Goal: Task Accomplishment & Management: Manage account settings

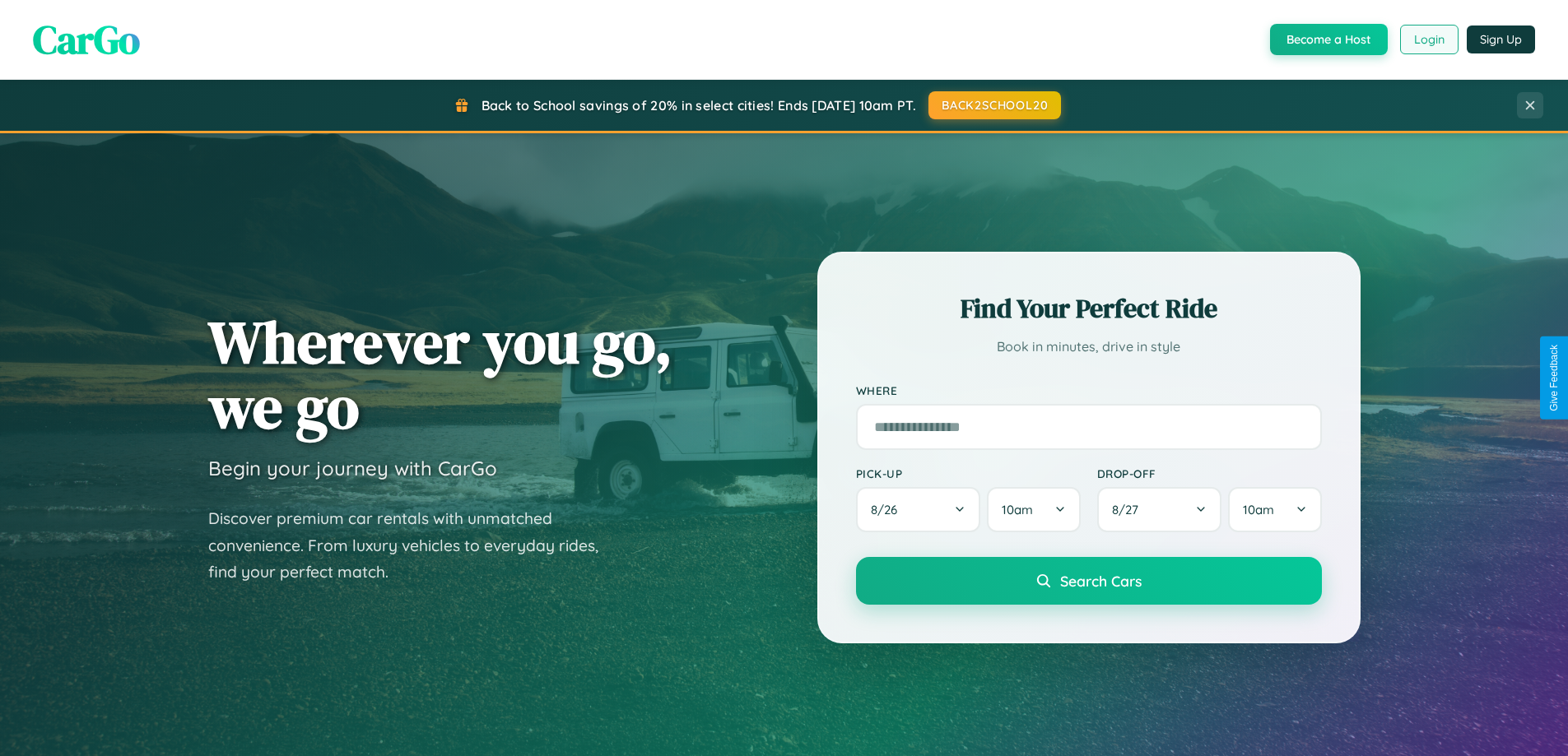
click at [1428, 40] on button "Login" at bounding box center [1429, 40] width 59 height 30
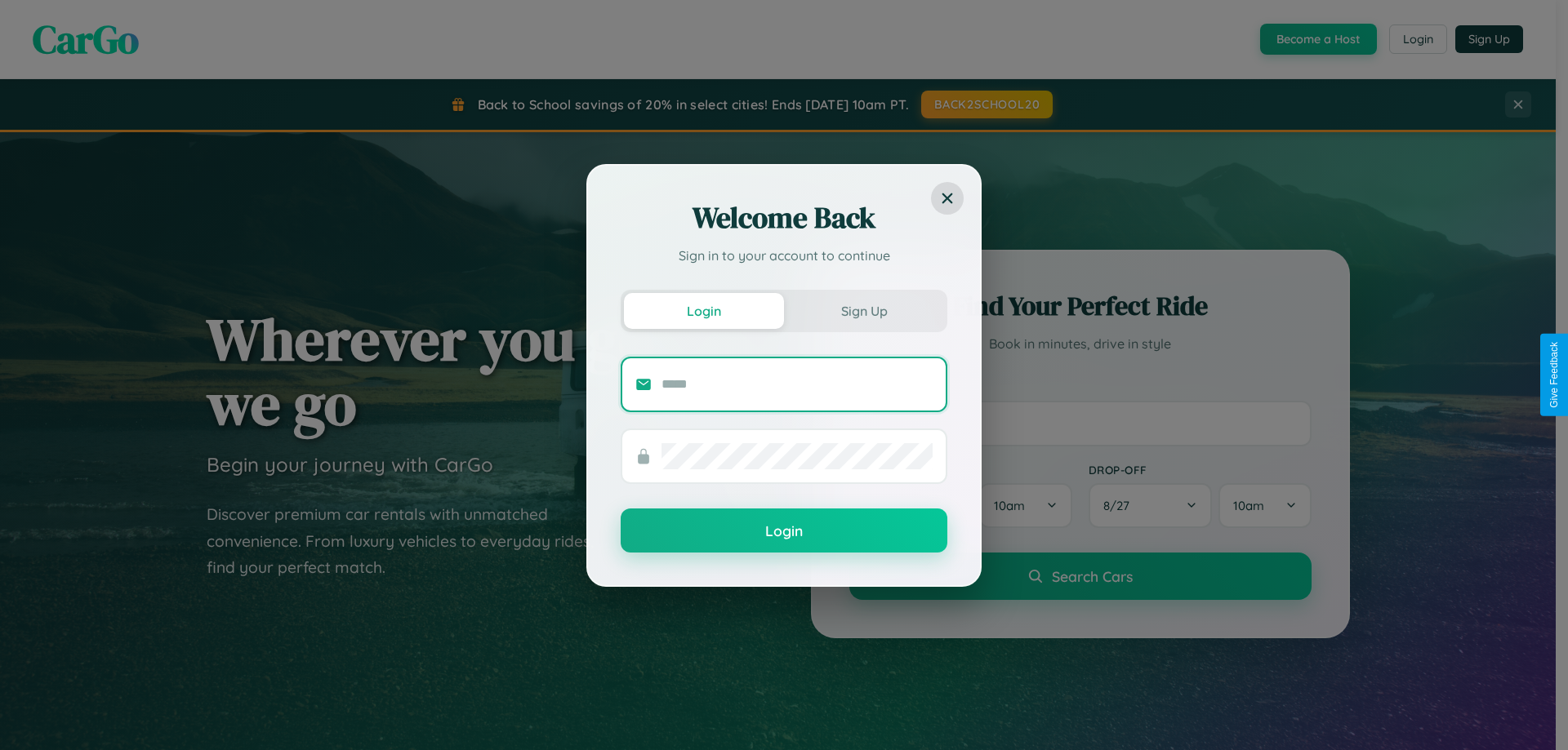
click at [797, 383] on input "text" at bounding box center [797, 384] width 271 height 26
type input "**********"
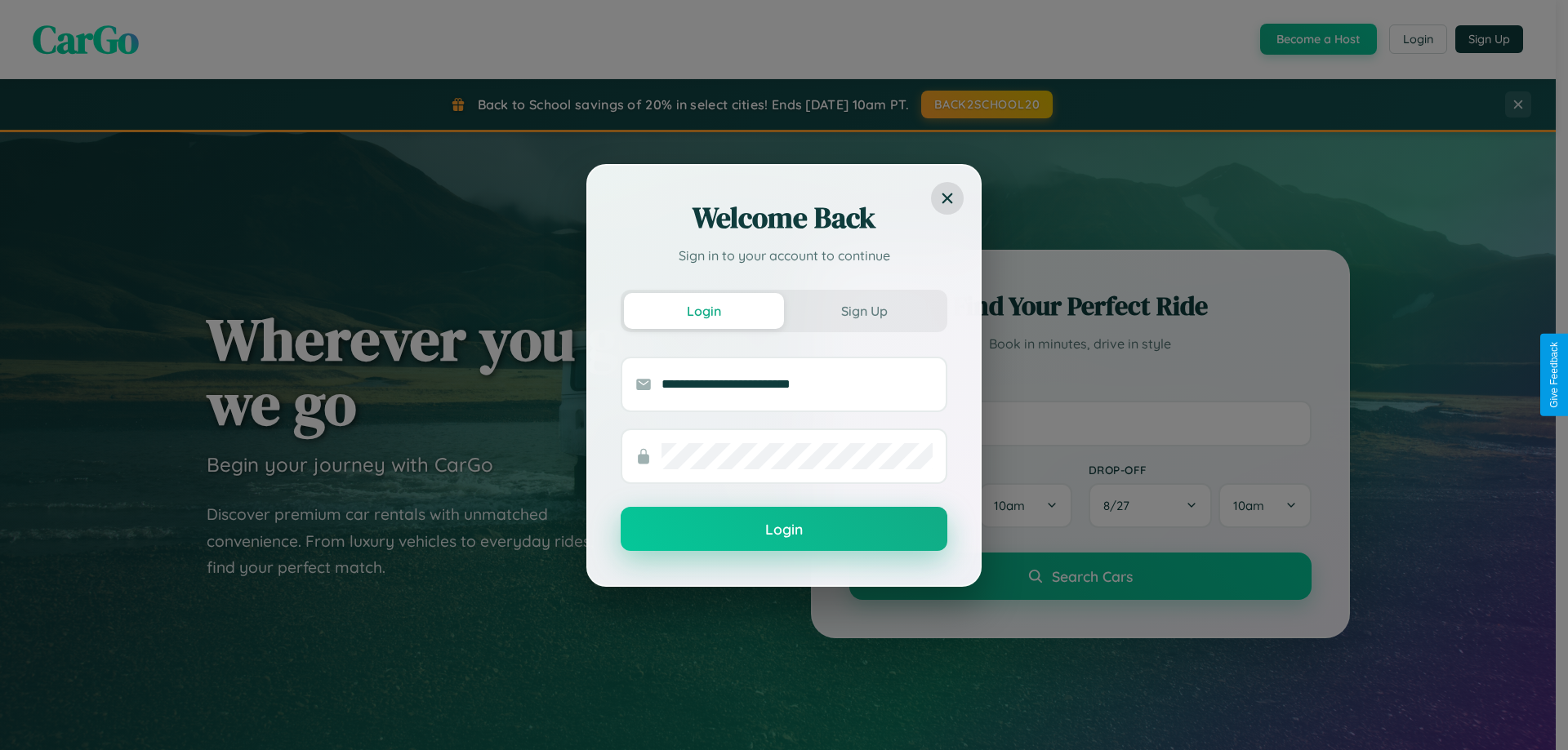
click at [784, 529] on button "Login" at bounding box center [784, 529] width 327 height 44
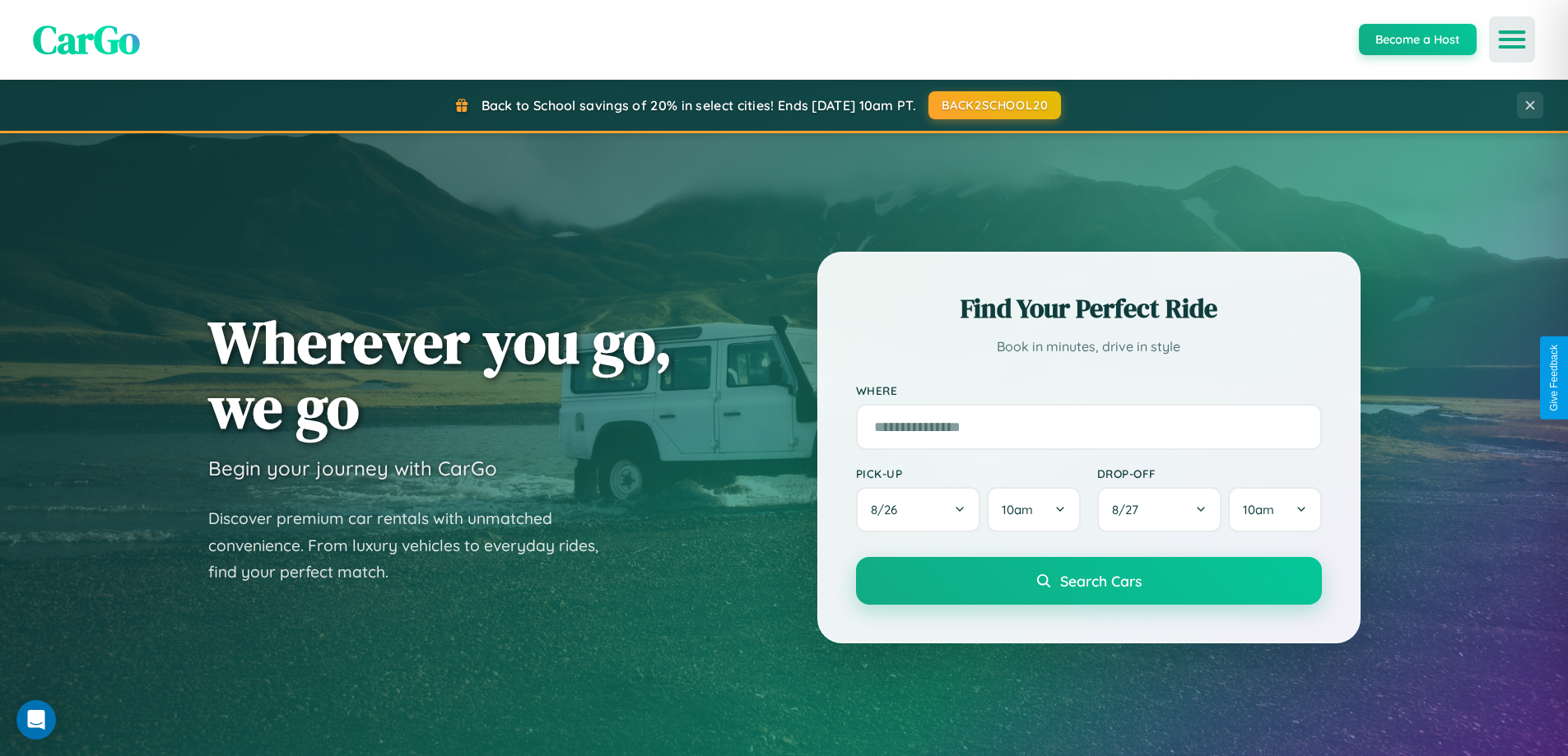
click at [1512, 40] on icon "Open menu" at bounding box center [1512, 40] width 24 height 15
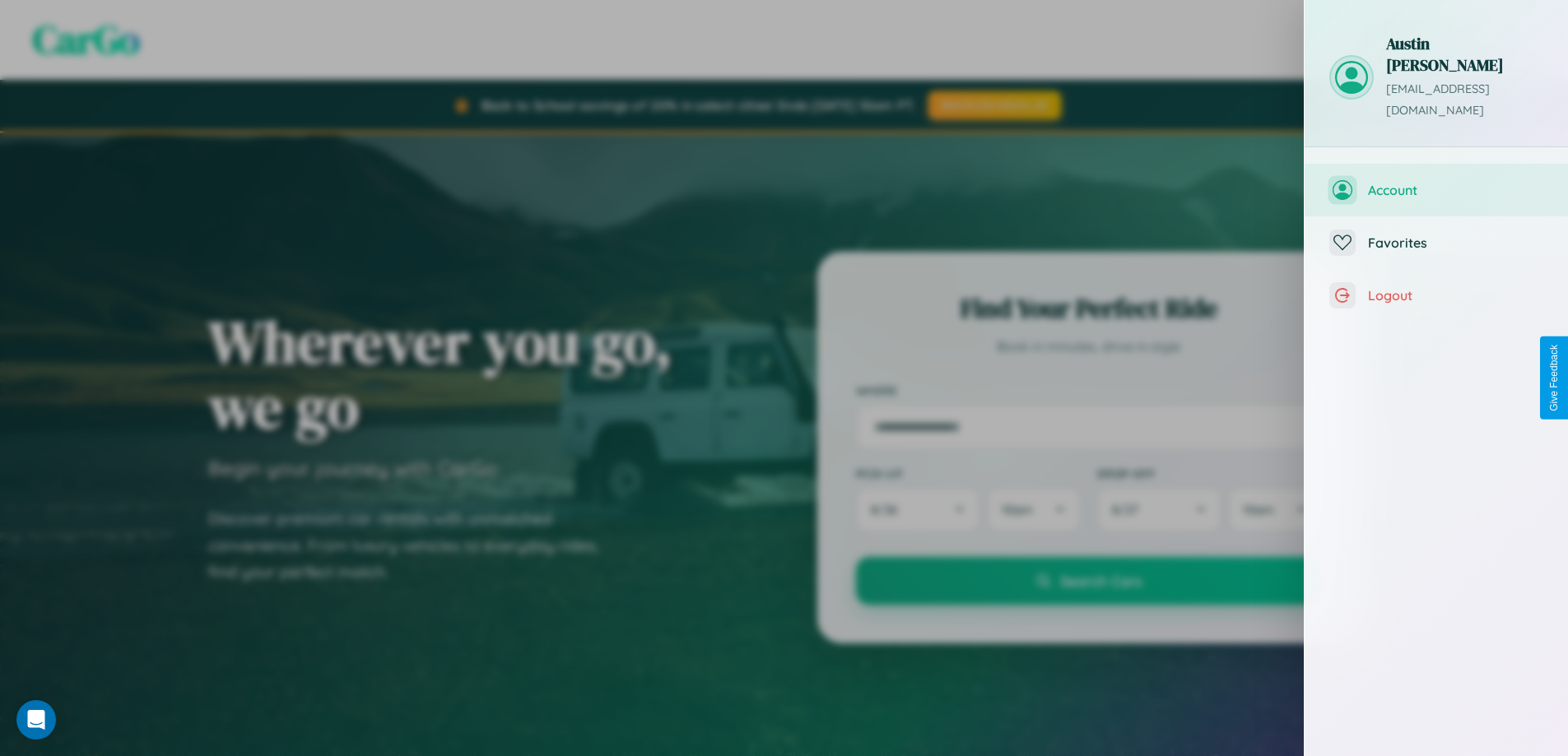
click at [1436, 182] on span "Account" at bounding box center [1455, 190] width 176 height 16
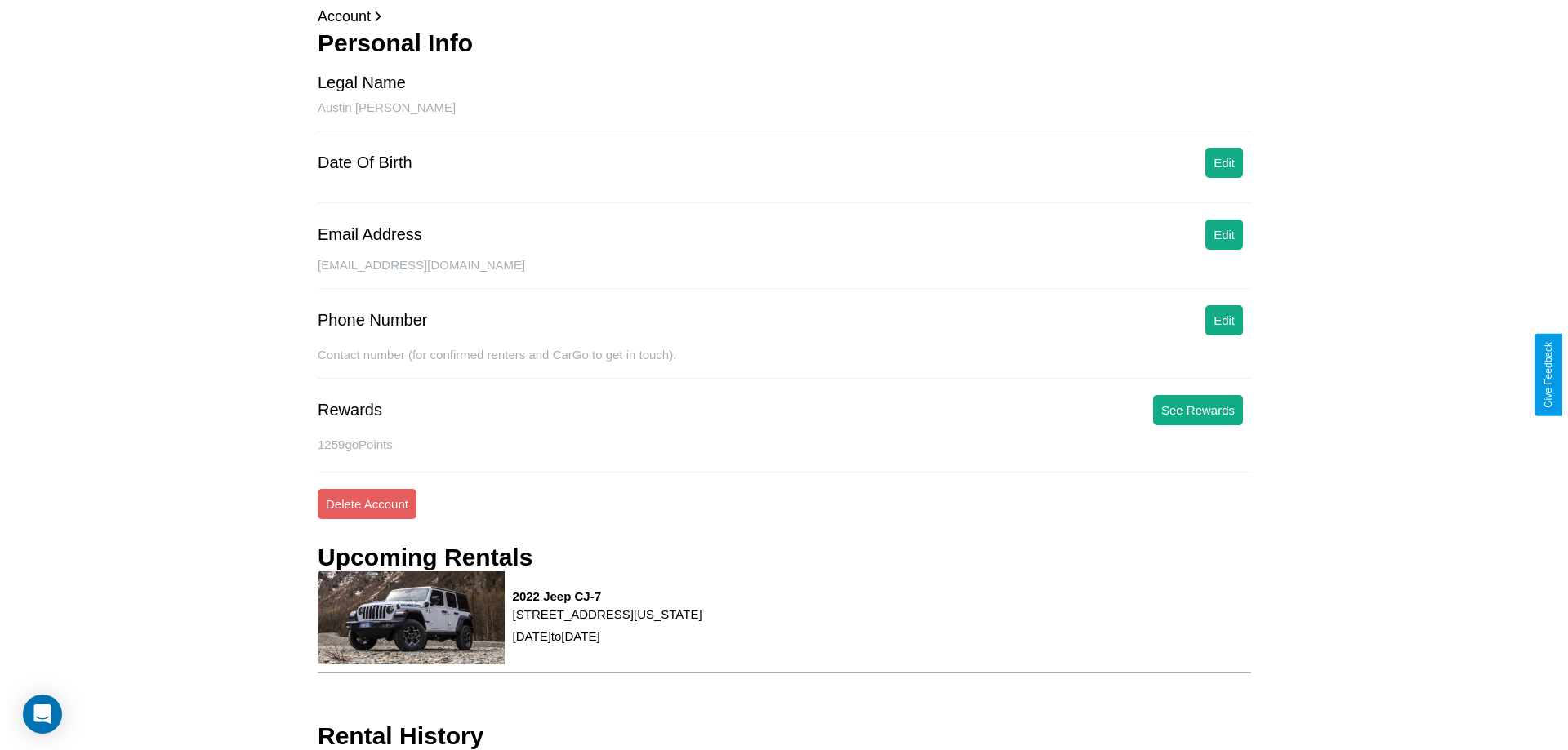
scroll to position [141, 0]
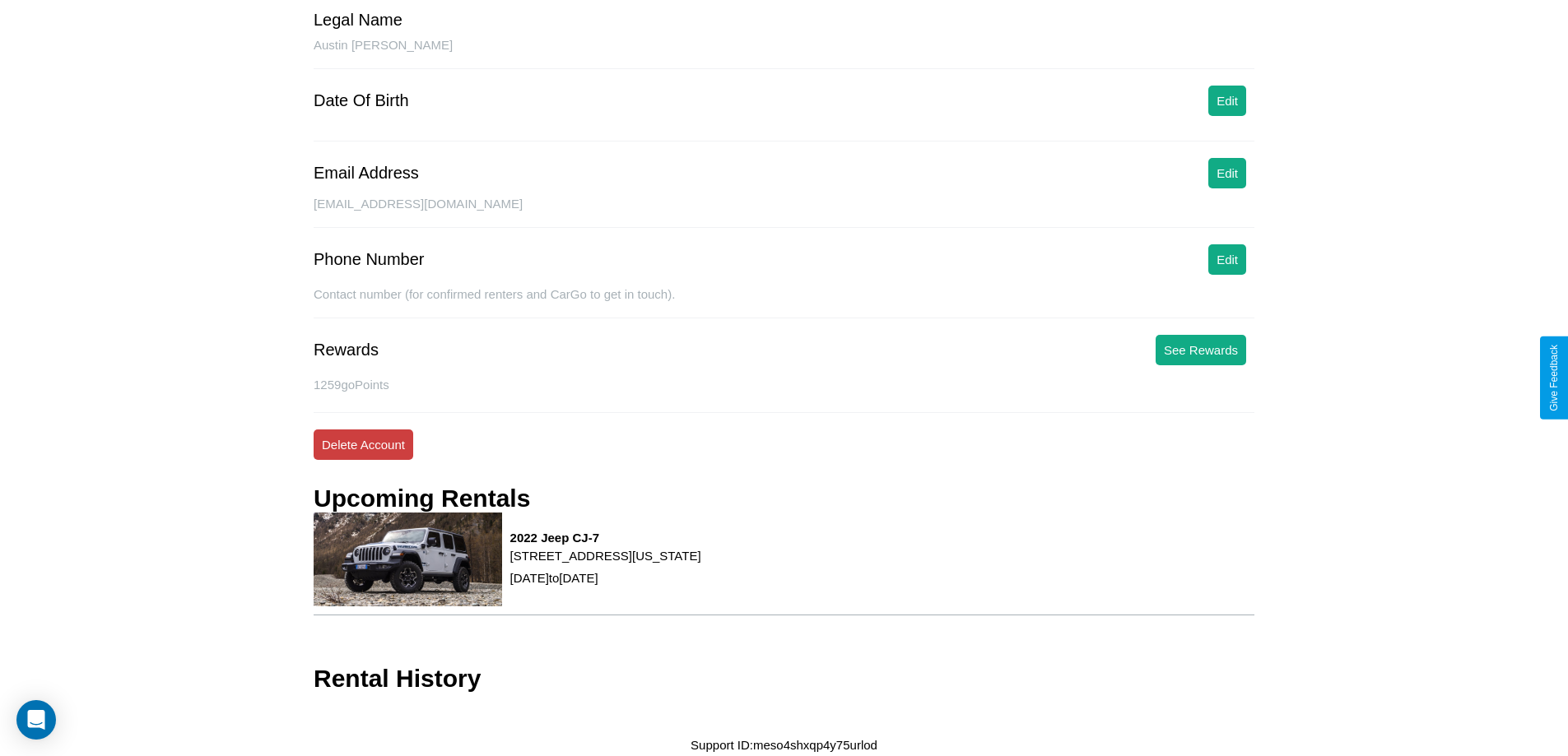
click at [363, 444] on button "Delete Account" at bounding box center [363, 444] width 100 height 30
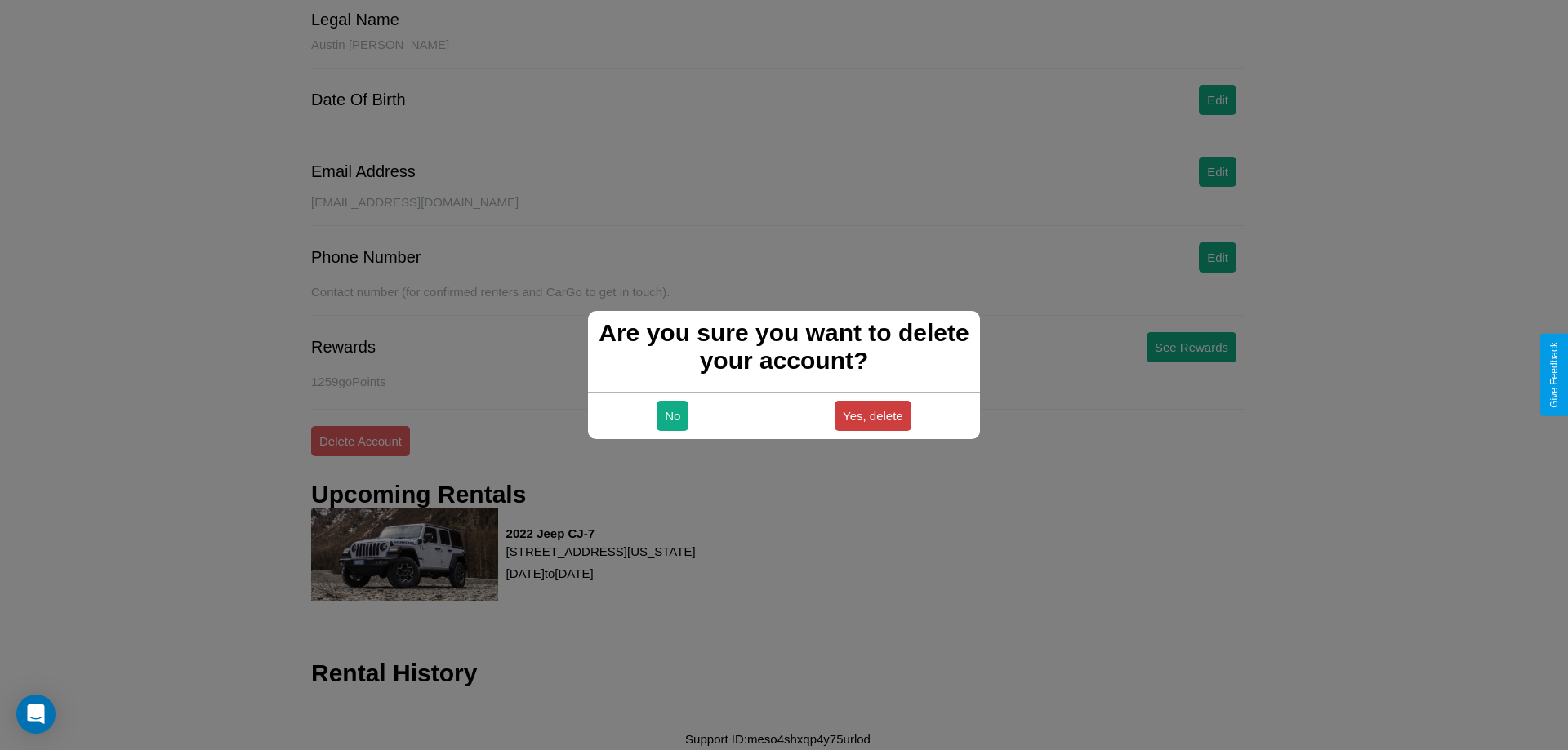
click at [872, 415] on button "Yes, delete" at bounding box center [873, 415] width 77 height 30
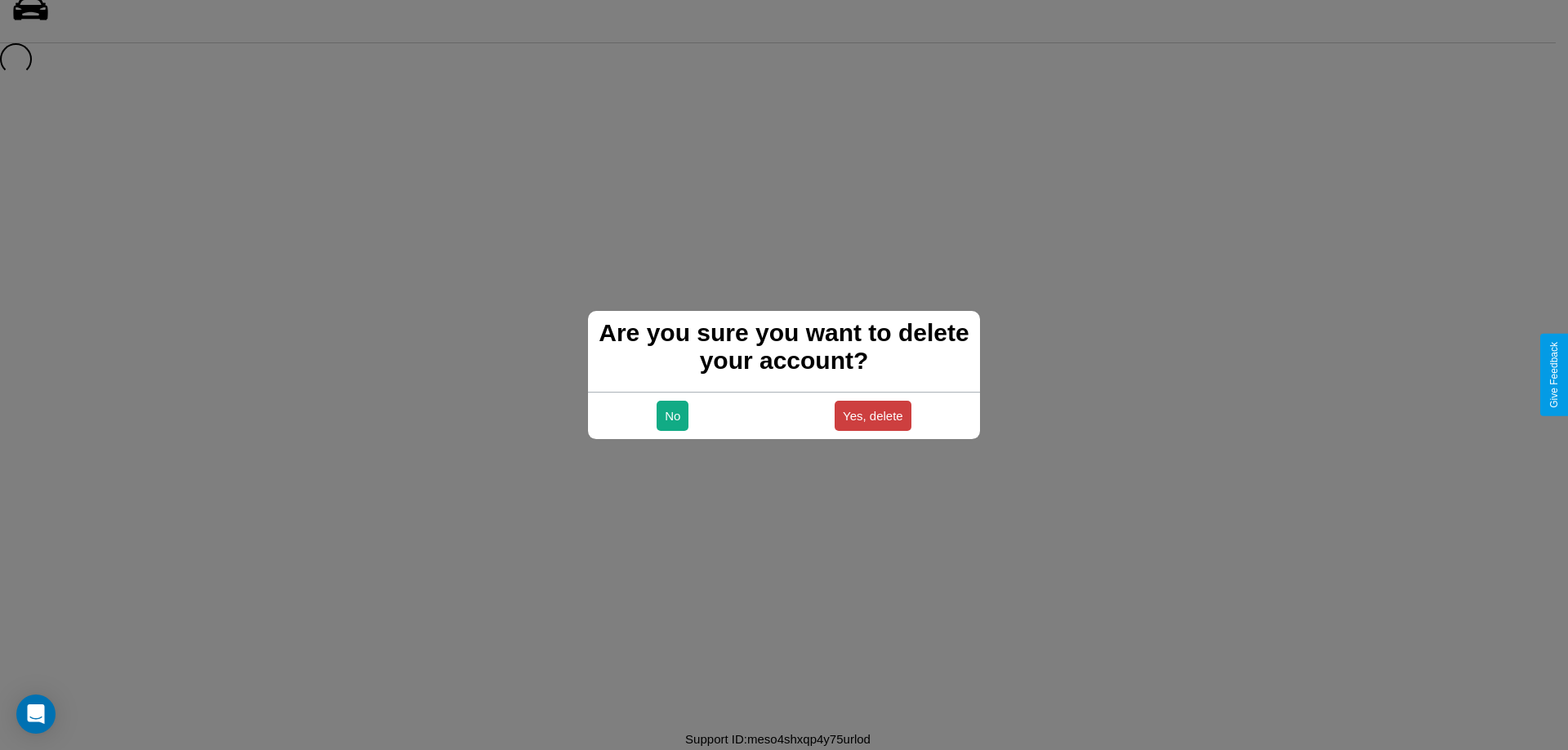
scroll to position [22, 0]
